Goal: Find specific fact: Find contact information

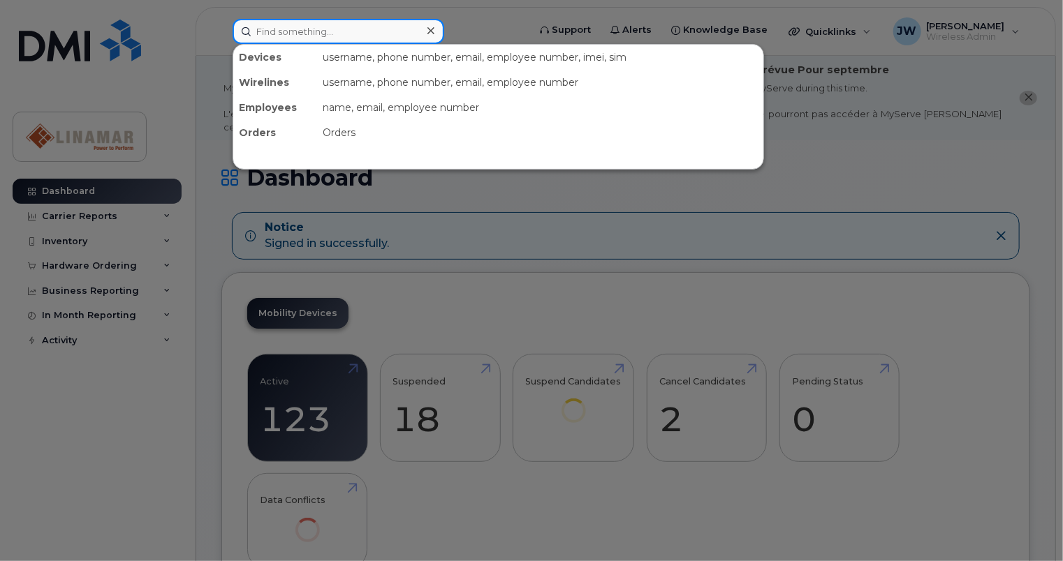
click at [362, 34] on input at bounding box center [339, 31] width 212 height 25
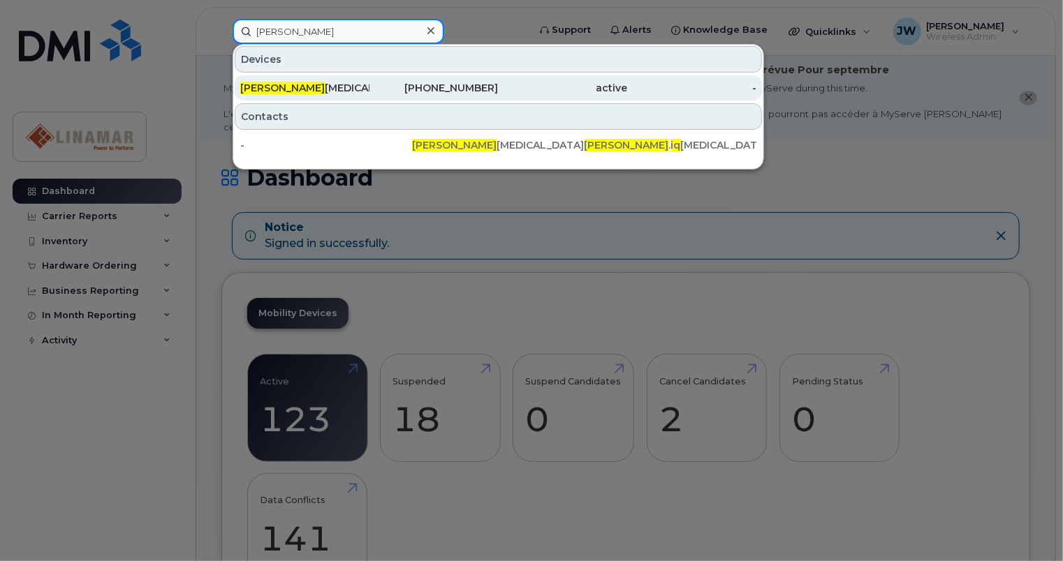
type input "[PERSON_NAME]"
click at [319, 91] on div "[PERSON_NAME] [MEDICAL_DATA]" at bounding box center [304, 88] width 129 height 14
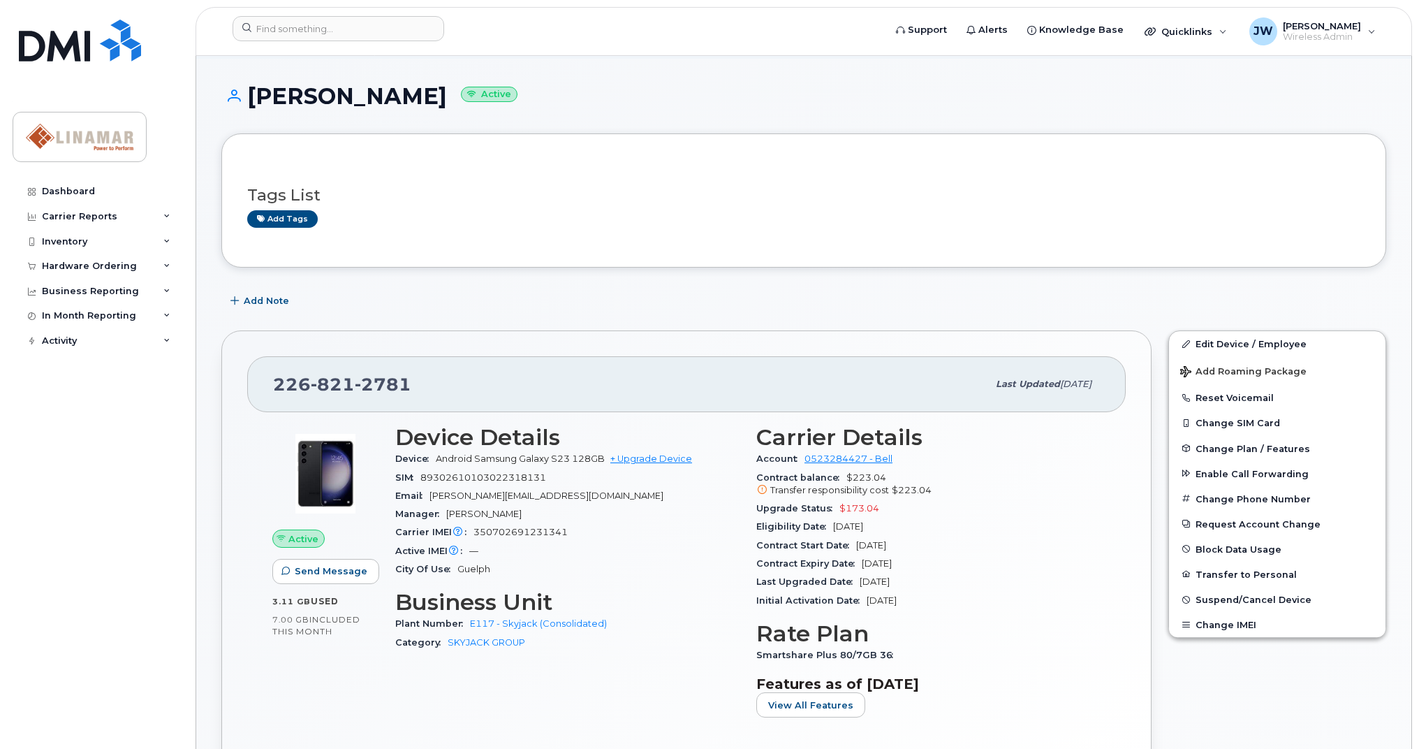
scroll to position [93, 0]
